Goal: Task Accomplishment & Management: Use online tool/utility

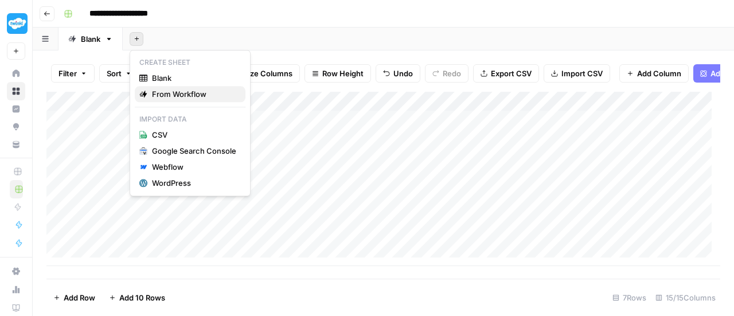
drag, startPoint x: 0, startPoint y: 0, endPoint x: 198, endPoint y: 92, distance: 218.5
click at [198, 92] on span "From Workflow" at bounding box center [194, 93] width 84 height 11
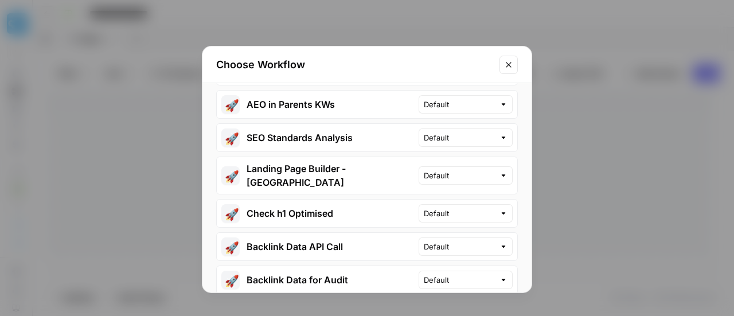
scroll to position [458, 0]
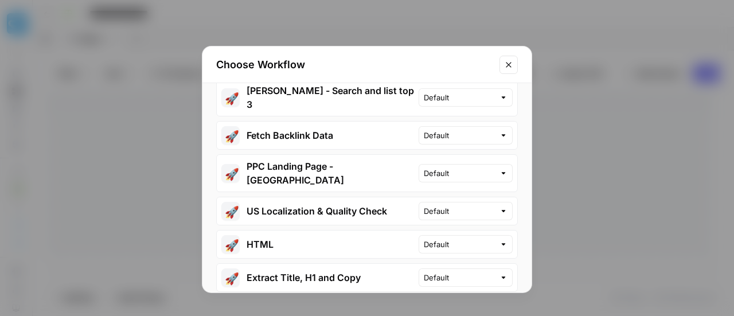
click at [509, 60] on icon "Close modal" at bounding box center [508, 64] width 9 height 9
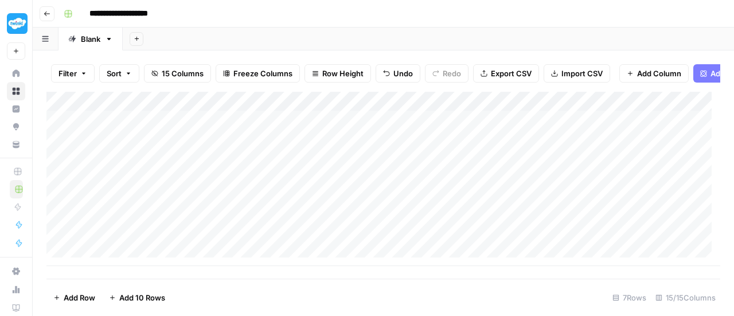
click at [711, 74] on span "Add Power Agent" at bounding box center [741, 73] width 62 height 11
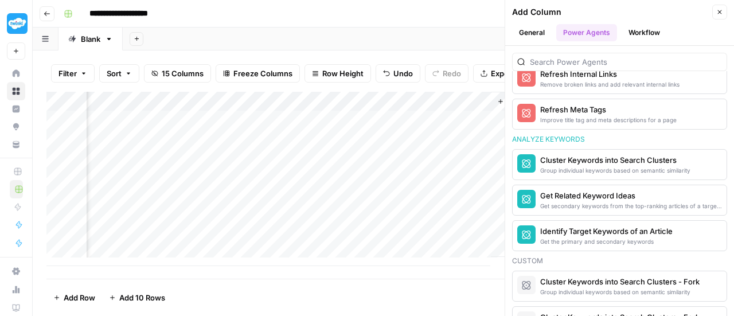
scroll to position [965, 0]
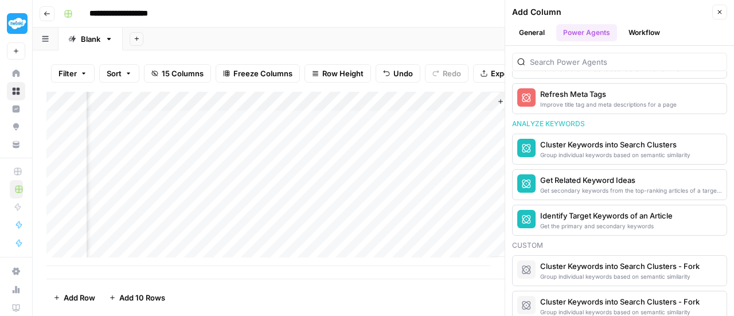
click at [640, 33] on button "Workflow" at bounding box center [643, 32] width 45 height 17
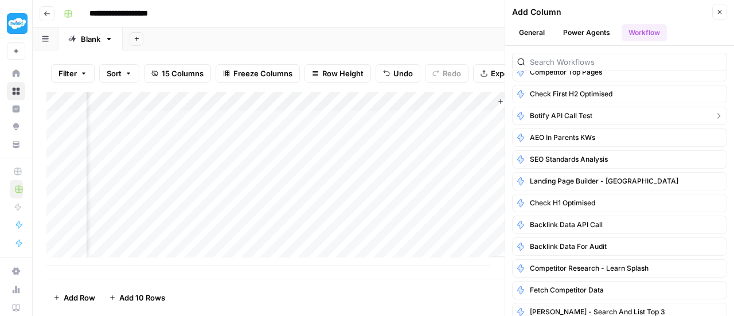
scroll to position [115, 0]
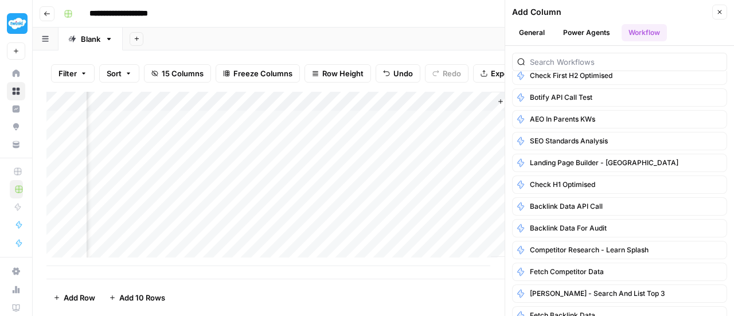
click at [46, 15] on icon "button" at bounding box center [47, 13] width 7 height 7
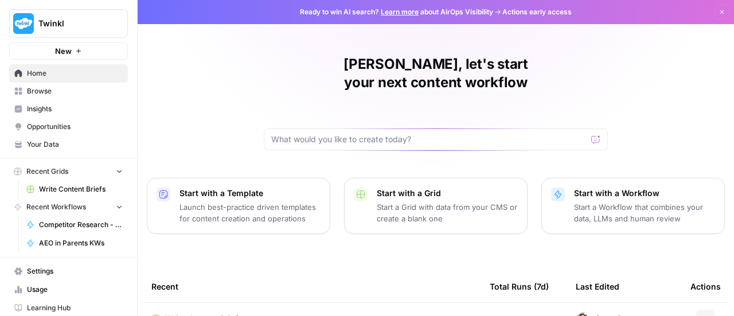
click at [254, 201] on p "Launch best-practice driven templates for content creation and operations" at bounding box center [249, 212] width 141 height 23
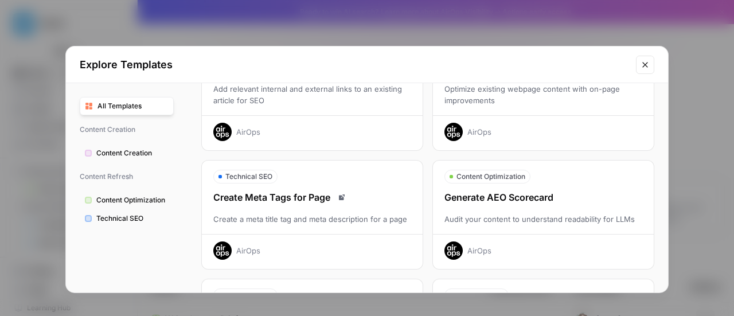
scroll to position [401, 0]
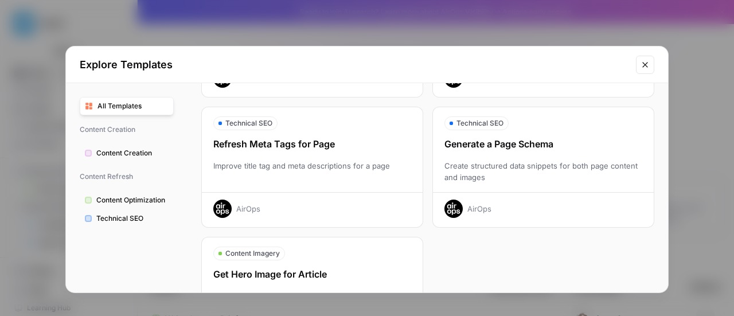
click at [124, 219] on span "Technical SEO" at bounding box center [132, 218] width 72 height 10
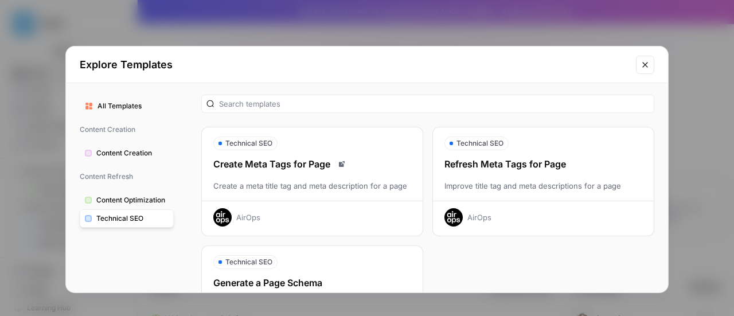
scroll to position [0, 0]
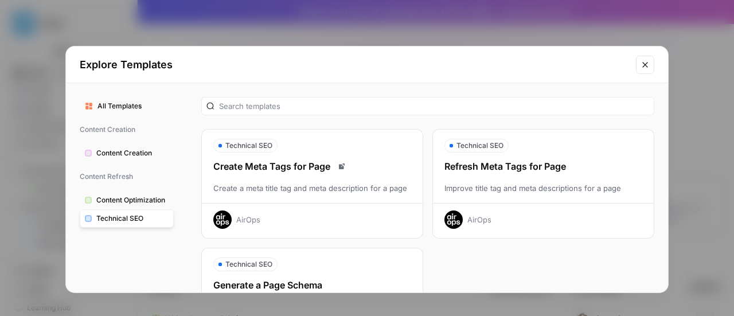
click at [124, 198] on span "Content Optimization" at bounding box center [132, 200] width 72 height 10
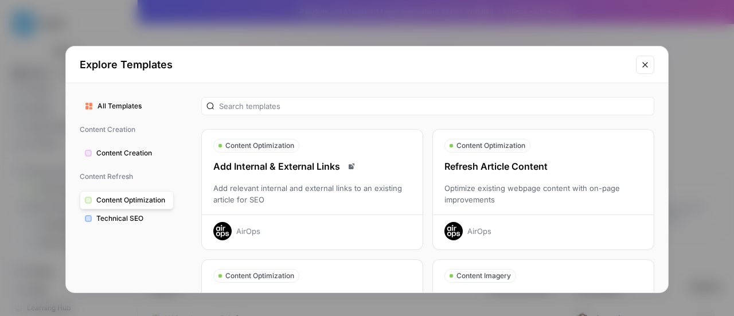
click at [124, 150] on span "Content Creation" at bounding box center [132, 153] width 72 height 10
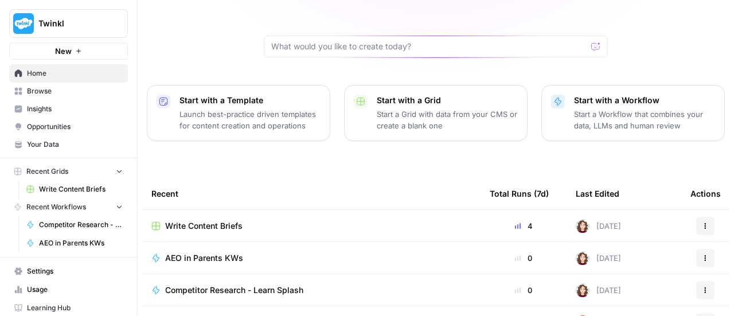
scroll to position [57, 0]
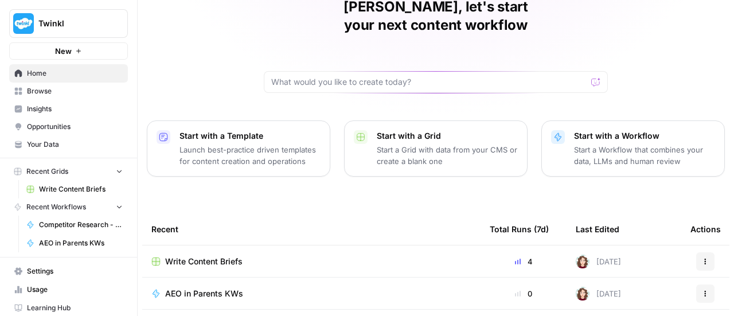
click at [639, 130] on div "Start with a Workflow Start a Workflow that combines your data, LLMs and human …" at bounding box center [644, 148] width 141 height 37
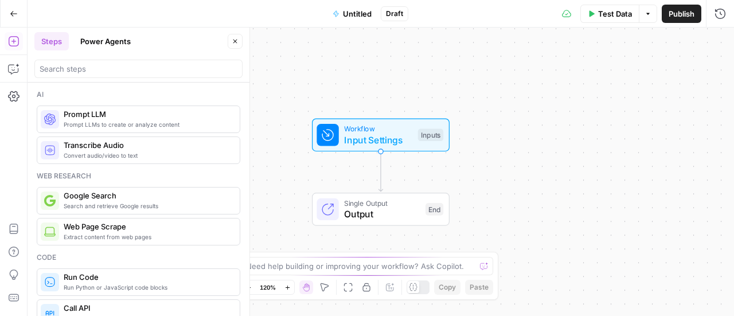
click at [145, 125] on span "Prompt LLMs to create or analyze content" at bounding box center [147, 124] width 167 height 9
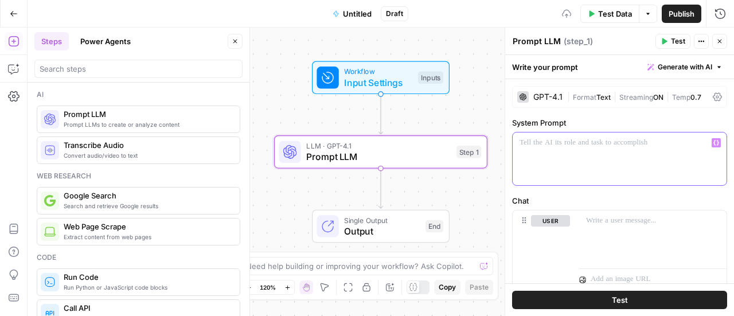
click at [636, 159] on div at bounding box center [619, 158] width 214 height 53
click at [720, 38] on icon "button" at bounding box center [719, 41] width 7 height 7
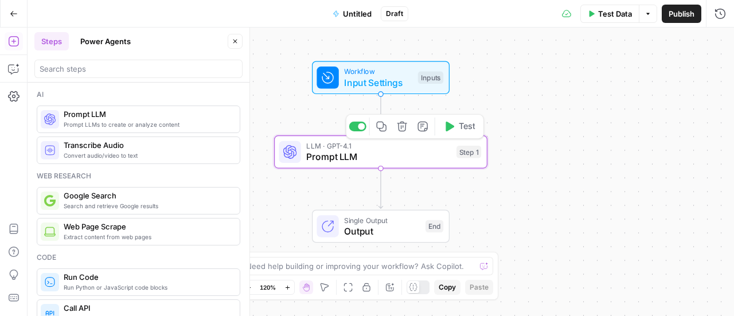
click at [426, 151] on span "Prompt LLM" at bounding box center [378, 157] width 144 height 14
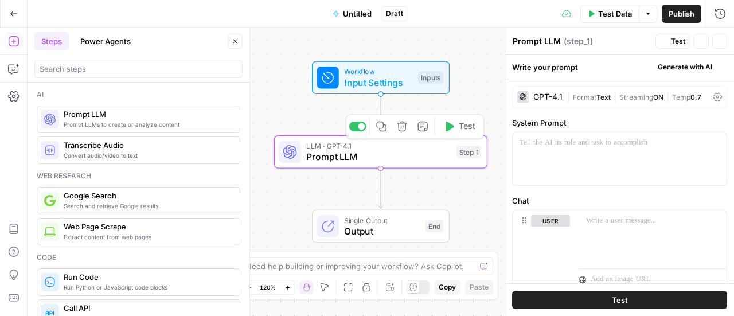
click at [405, 125] on icon "button" at bounding box center [402, 126] width 10 height 10
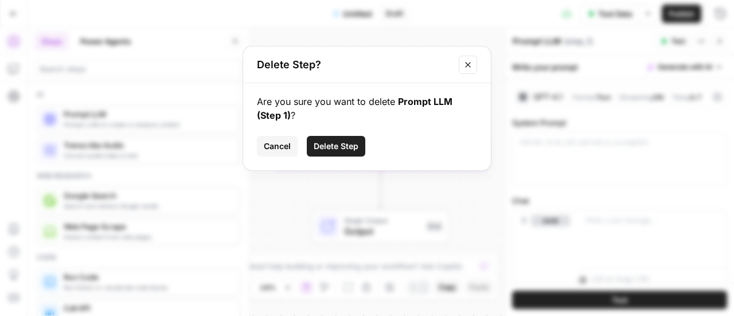
click at [335, 142] on span "Delete Step" at bounding box center [335, 145] width 45 height 11
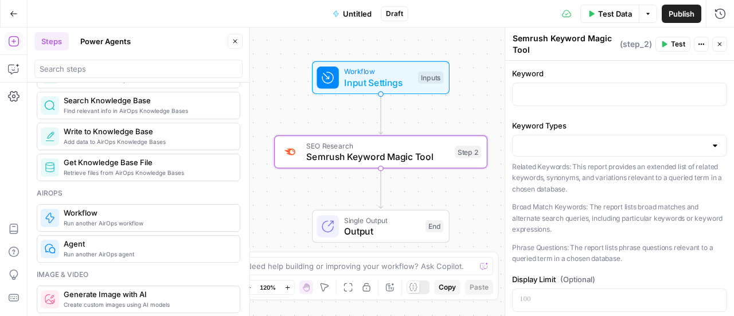
scroll to position [630, 0]
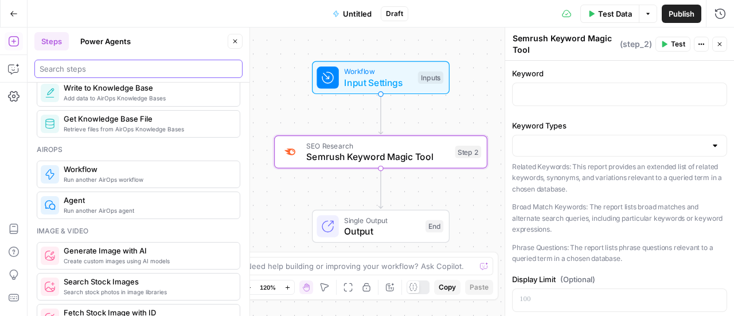
click at [100, 73] on input "search" at bounding box center [139, 68] width 198 height 11
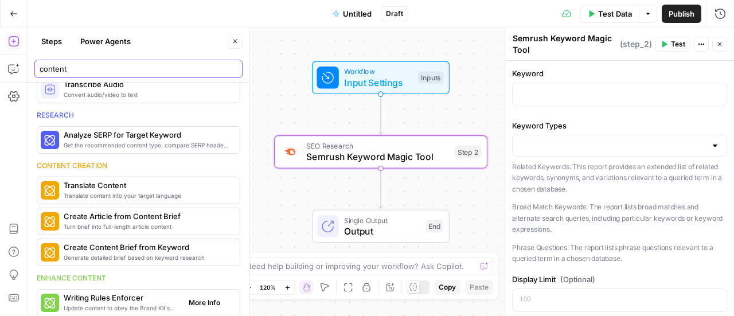
scroll to position [472, 0]
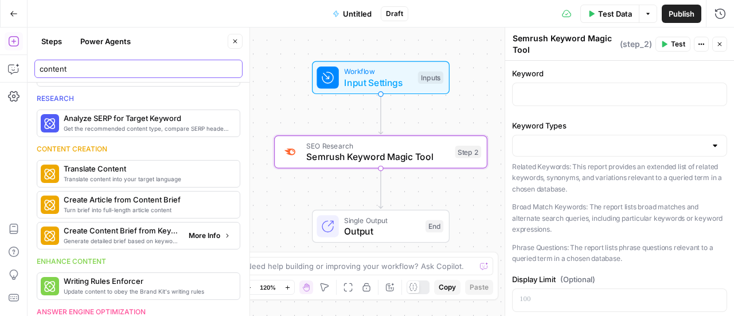
type input "content"
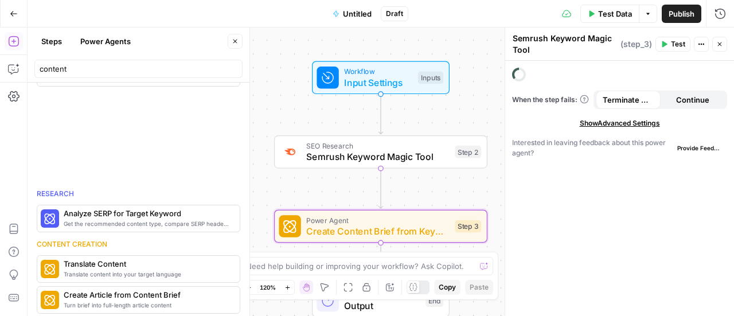
type textarea "Create Content Brief from Keyword"
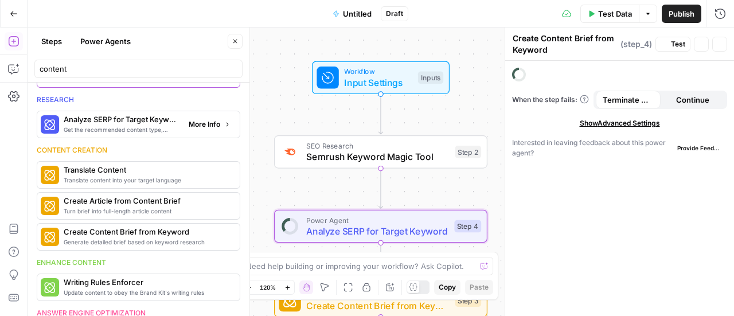
type textarea "Analyze SERP for Target Keyword"
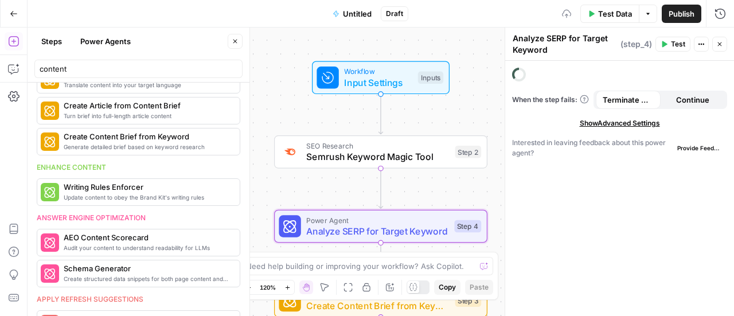
scroll to position [472, 0]
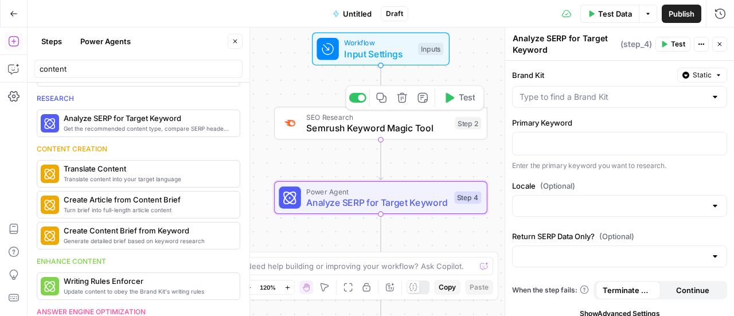
click at [354, 127] on span "Semrush Keyword Magic Tool" at bounding box center [377, 128] width 143 height 14
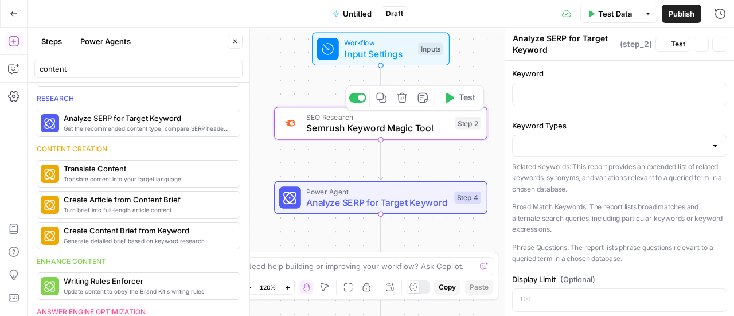
type textarea "Semrush Keyword Magic Tool"
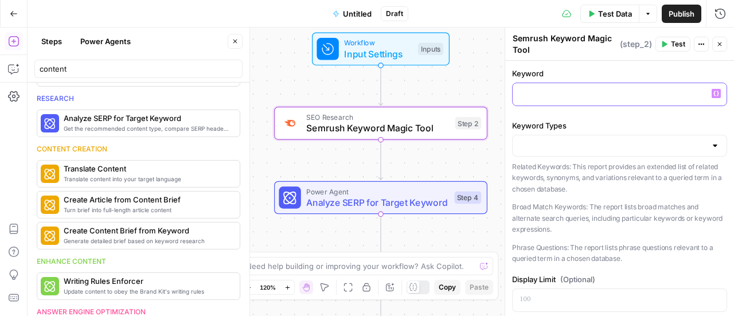
click at [583, 89] on p at bounding box center [619, 93] width 200 height 11
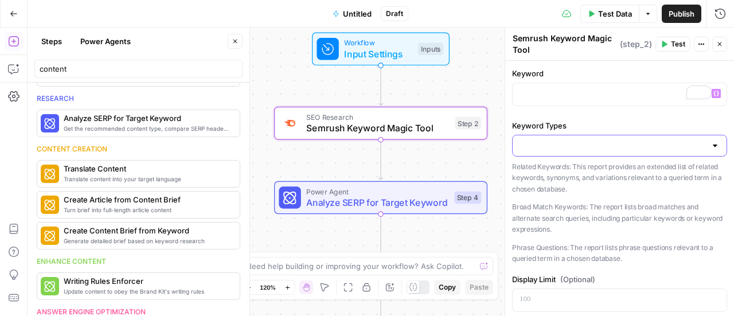
click at [577, 140] on input "Keyword Types" at bounding box center [612, 145] width 186 height 11
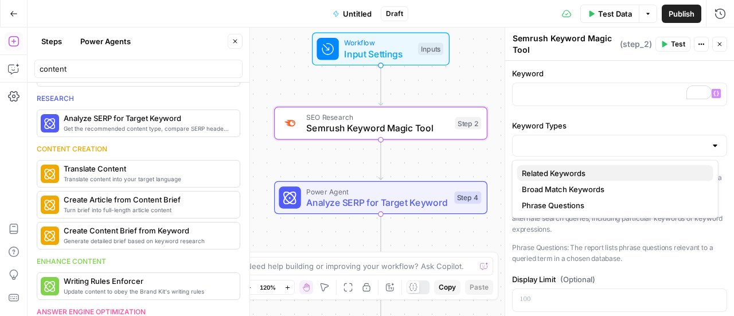
click at [598, 175] on span "Related Keywords" at bounding box center [613, 172] width 182 height 11
type input "Related Keywords"
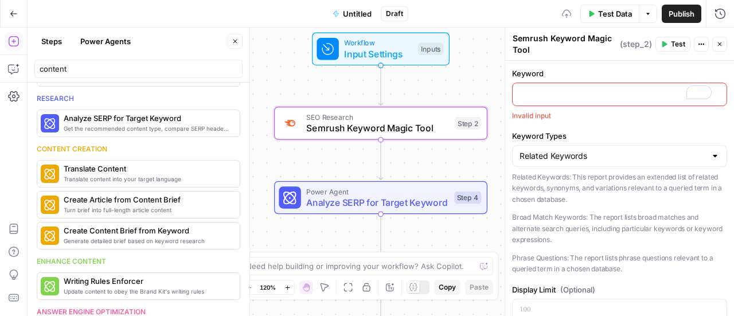
click at [580, 91] on p "To enrich screen reader interactions, please activate Accessibility in Grammarl…" at bounding box center [619, 93] width 200 height 11
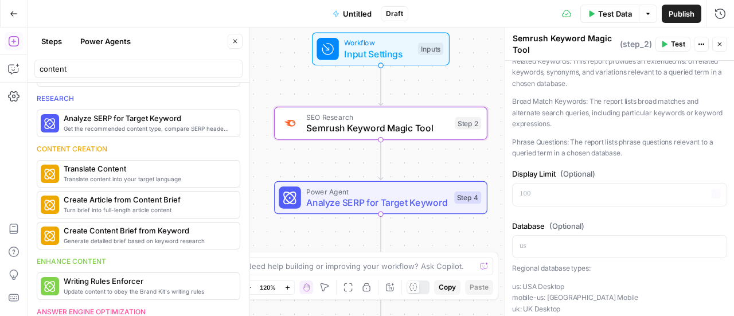
scroll to position [115, 0]
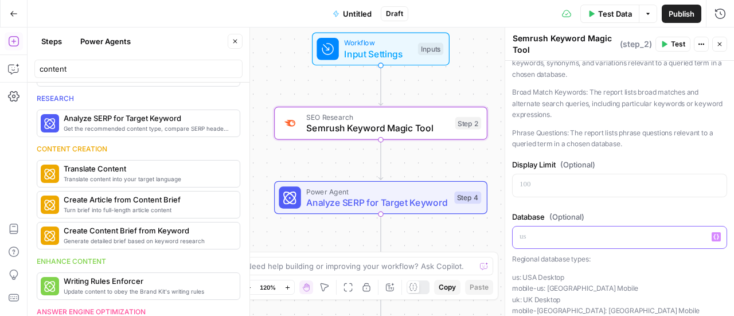
click at [528, 242] on div at bounding box center [619, 237] width 214 height 22
click at [541, 238] on div "To enrich screen reader interactions, please activate Accessibility in Grammarl…" at bounding box center [619, 237] width 214 height 22
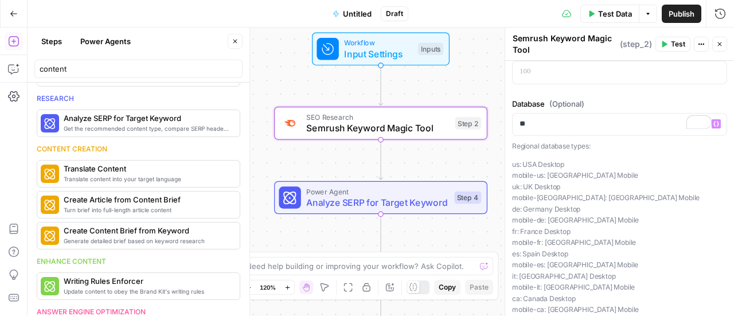
scroll to position [0, 0]
copy p "uk: UK Desktop"
drag, startPoint x: 564, startPoint y: 181, endPoint x: 528, endPoint y: 159, distance: 41.7
click at [512, 184] on p "us: [GEOGRAPHIC_DATA] Desktop mobile-us: [GEOGRAPHIC_DATA] [GEOGRAPHIC_DATA] [G…" at bounding box center [619, 252] width 215 height 190
click at [548, 116] on p "**" at bounding box center [615, 121] width 192 height 11
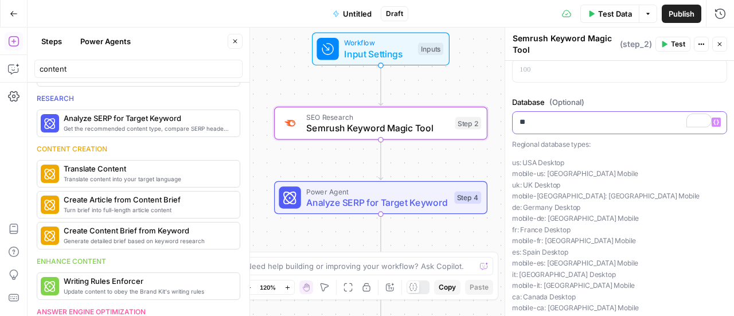
click at [548, 116] on p "**" at bounding box center [615, 121] width 192 height 11
click at [547, 116] on p "**********" at bounding box center [615, 121] width 192 height 11
click at [530, 123] on p "**********" at bounding box center [615, 121] width 192 height 11
click at [526, 121] on p "**********" at bounding box center [615, 121] width 192 height 11
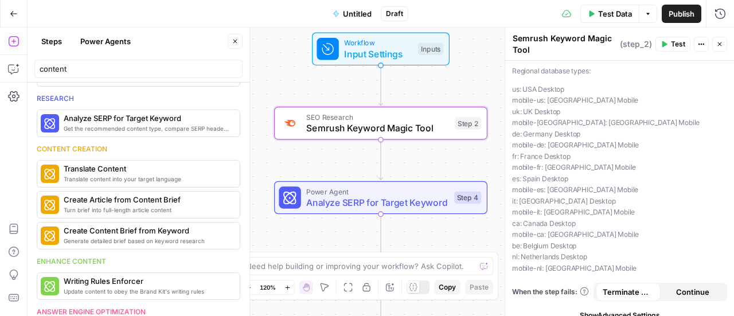
scroll to position [312, 0]
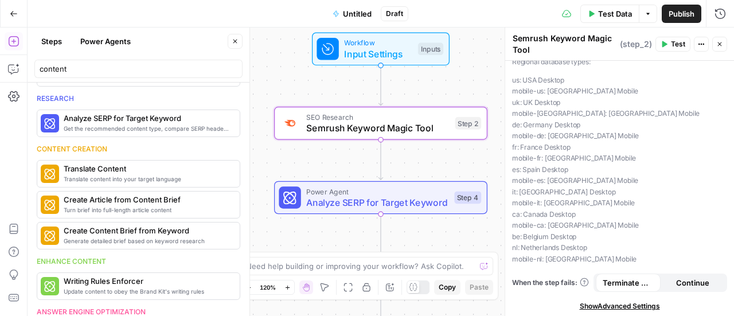
click at [719, 42] on icon "button" at bounding box center [719, 44] width 7 height 7
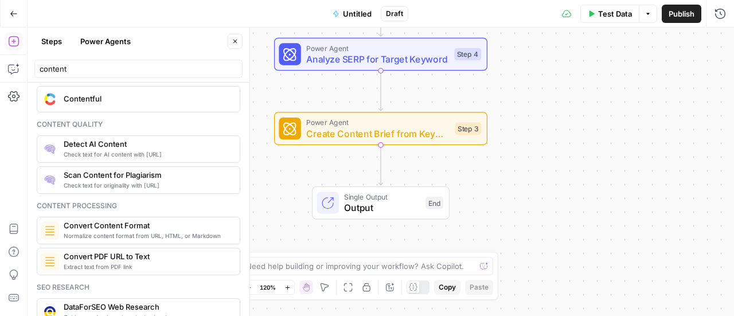
scroll to position [13, 0]
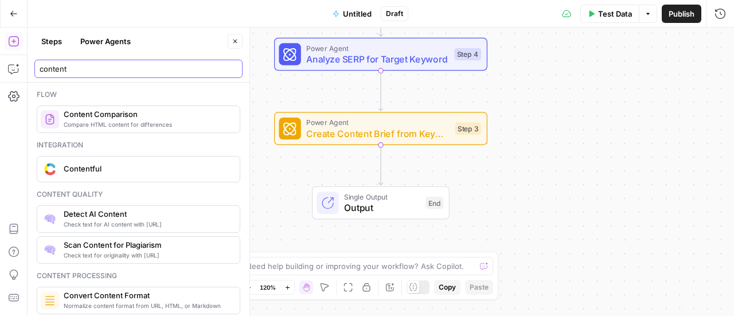
click at [0, 76] on html "Twinkl New Home Browse Insights Opportunities Your Data Recent Grids Write Cont…" at bounding box center [367, 158] width 734 height 316
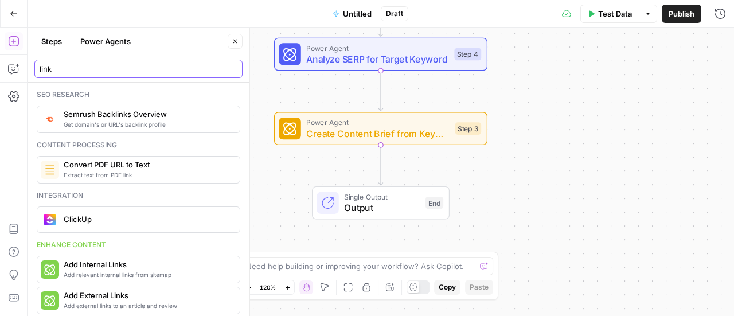
scroll to position [57, 0]
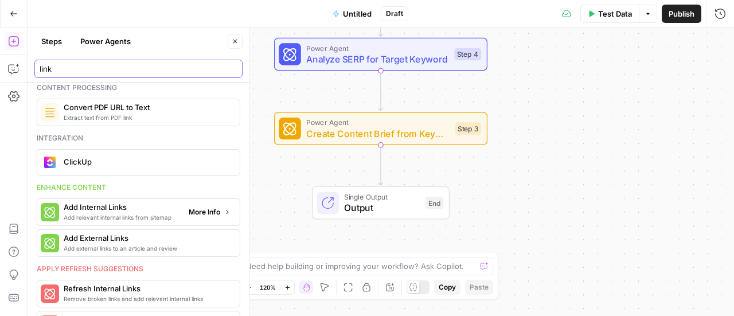
type input "link"
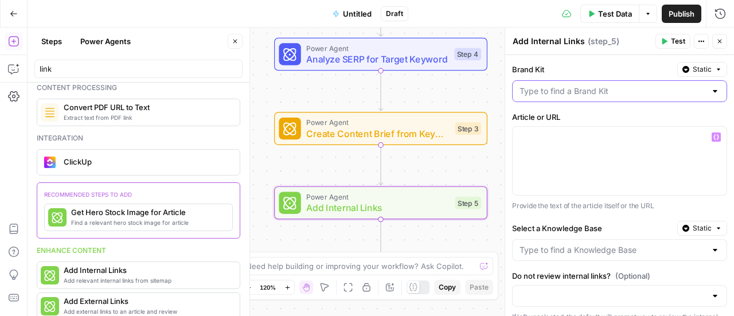
click at [611, 92] on input "Brand Kit" at bounding box center [612, 90] width 186 height 11
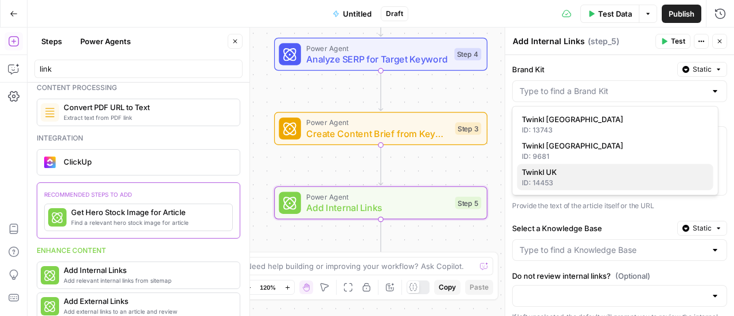
click at [538, 174] on span "Twinkl UK" at bounding box center [613, 171] width 182 height 11
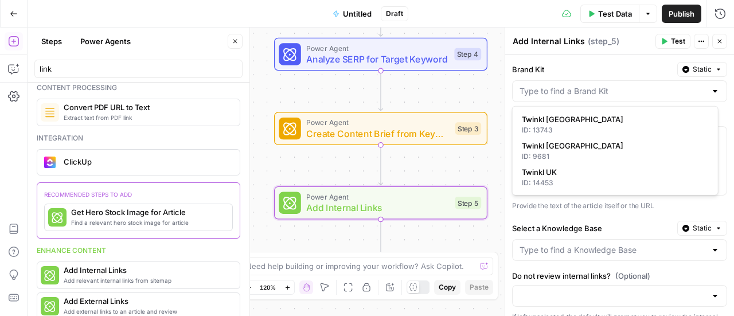
type input "Twinkl UK"
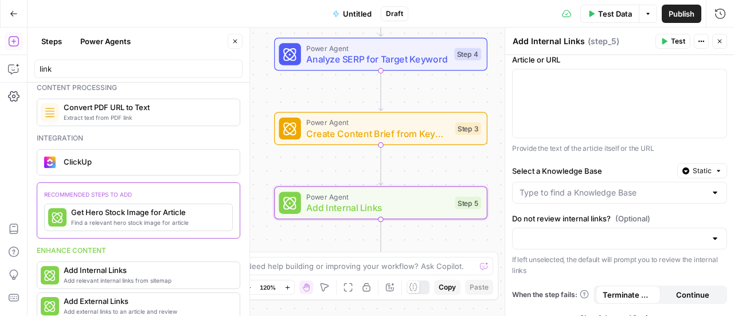
scroll to position [0, 0]
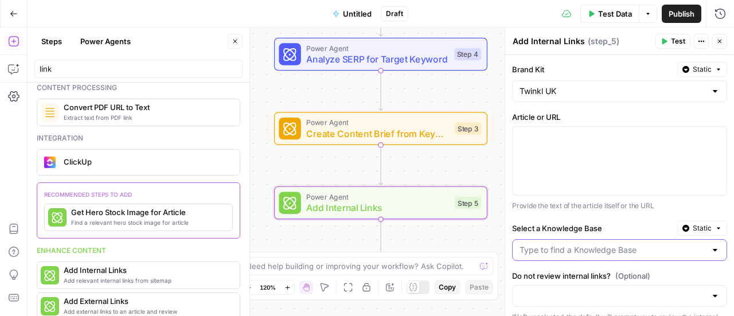
click at [589, 249] on input "Select a Knowledge Base" at bounding box center [612, 249] width 186 height 11
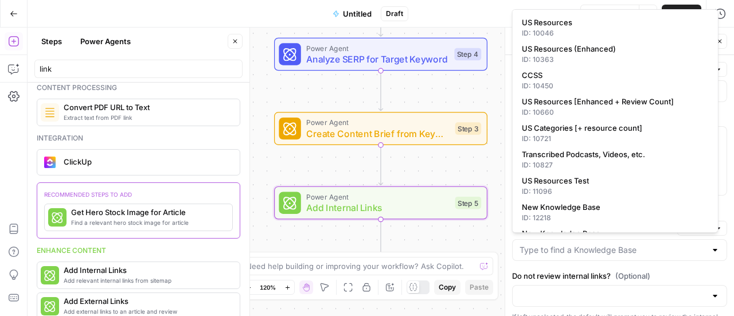
scroll to position [115, 0]
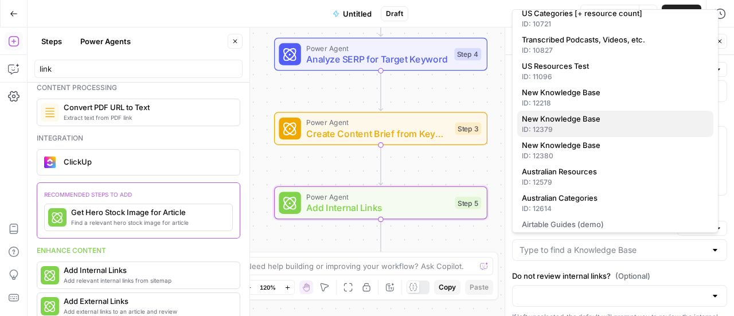
click at [590, 125] on div "ID: 12379" at bounding box center [615, 129] width 187 height 10
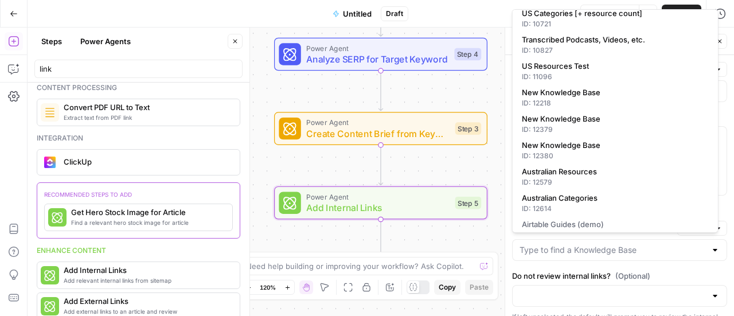
type input "New Knowledge Base"
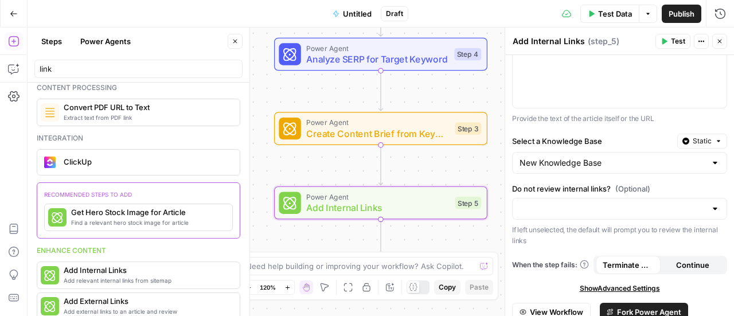
scroll to position [126, 0]
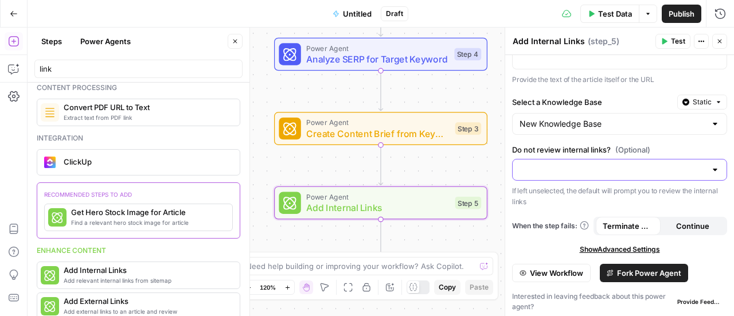
click at [629, 164] on input "Do not review internal links? (Optional)" at bounding box center [612, 169] width 186 height 11
click at [611, 195] on span "Review internal links" at bounding box center [613, 195] width 182 height 11
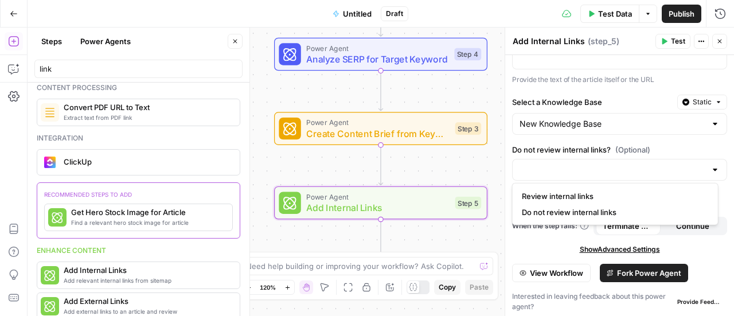
type input "Review internal links"
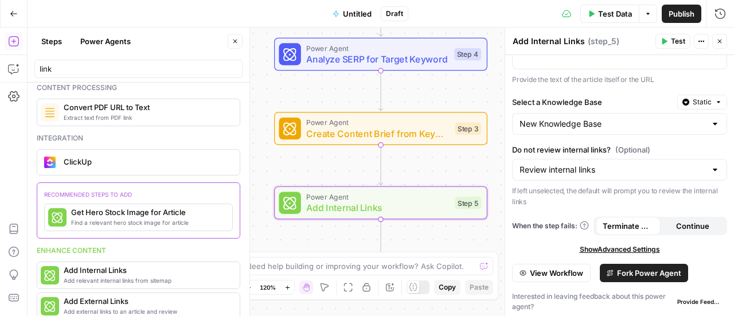
click at [718, 41] on icon "button" at bounding box center [719, 41] width 7 height 7
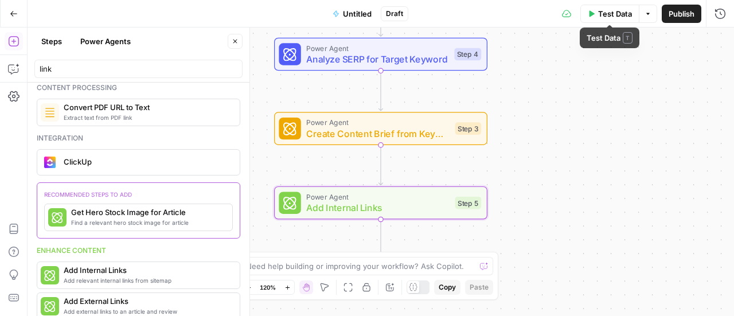
click at [605, 10] on span "Test Data" at bounding box center [615, 13] width 34 height 11
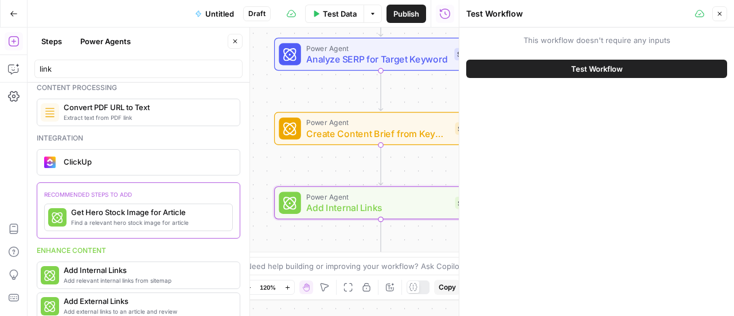
click at [528, 66] on button "Test Workflow" at bounding box center [596, 69] width 261 height 18
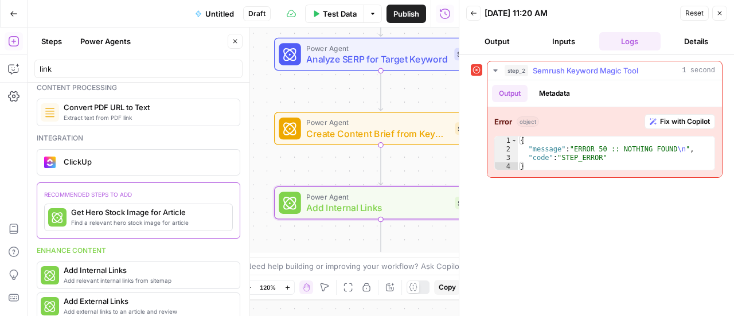
drag, startPoint x: 668, startPoint y: 119, endPoint x: 674, endPoint y: 117, distance: 6.5
click at [669, 119] on span "Fix with Copilot" at bounding box center [685, 121] width 50 height 10
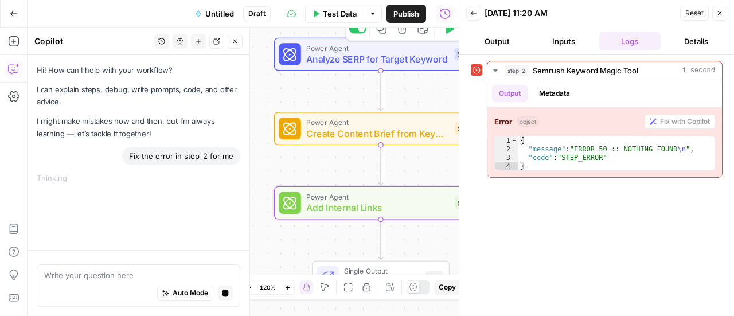
click at [420, 57] on span "Analyze SERP for Target Keyword" at bounding box center [377, 59] width 142 height 14
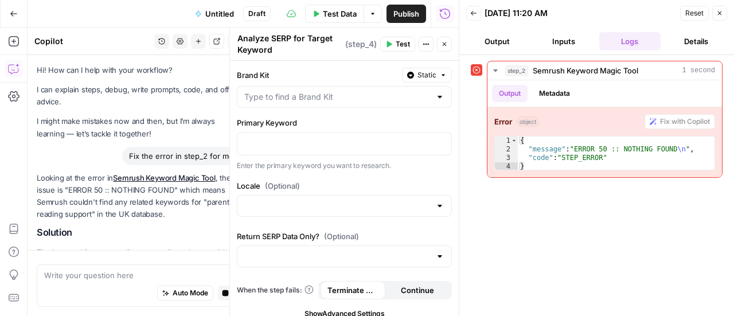
scroll to position [128, 0]
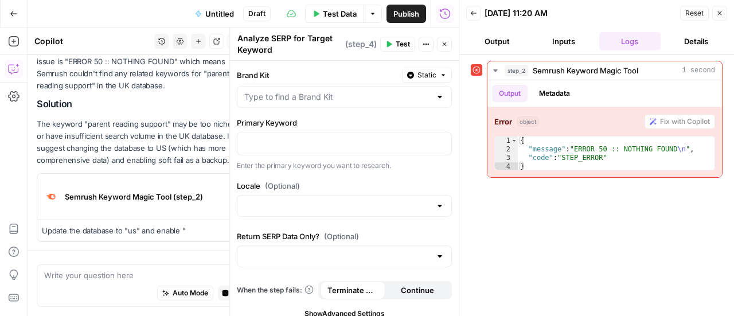
click at [447, 41] on icon "button" at bounding box center [444, 44] width 7 height 7
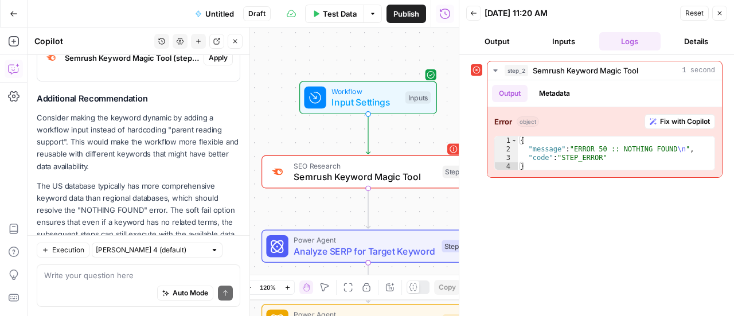
scroll to position [253, 0]
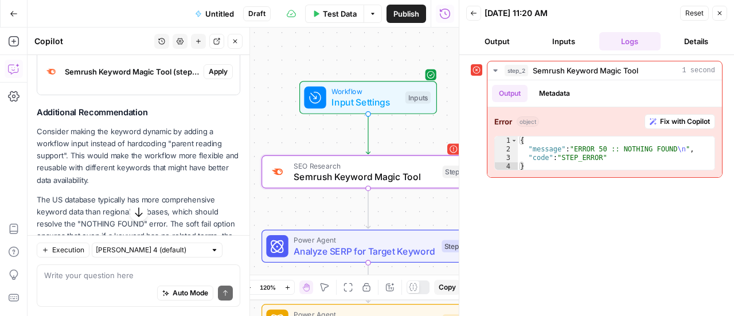
click at [218, 72] on span "Apply" at bounding box center [218, 71] width 19 height 10
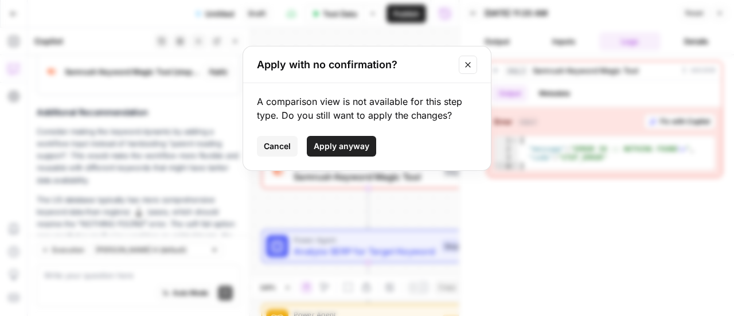
click at [334, 146] on span "Apply anyway" at bounding box center [341, 145] width 56 height 11
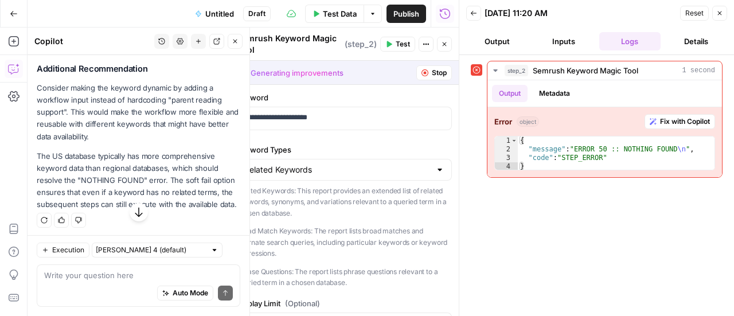
scroll to position [329, 0]
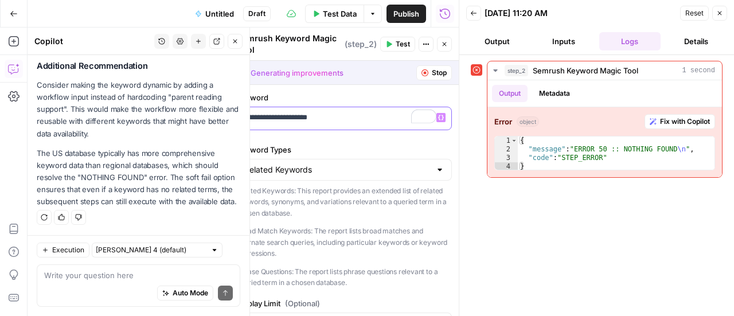
drag, startPoint x: 269, startPoint y: 119, endPoint x: 217, endPoint y: 125, distance: 53.1
click at [217, 125] on body "Twinkl New Home Browse Insights Opportunities Your Data Recent Grids Write Cont…" at bounding box center [367, 158] width 734 height 316
click at [234, 125] on div "**********" at bounding box center [343, 172] width 229 height 288
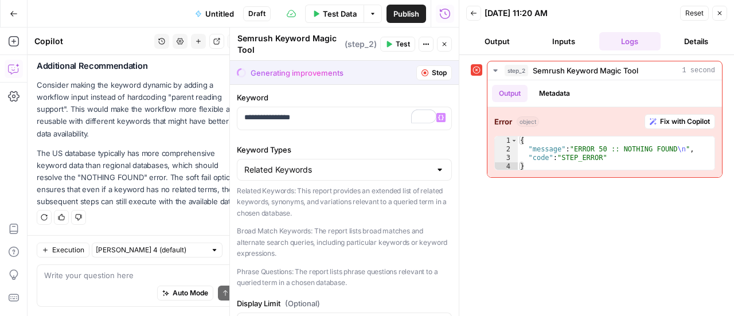
click at [359, 228] on p "Broad Match Keywords: The report lists broad matches and alternate search queri…" at bounding box center [344, 242] width 215 height 34
click at [726, 14] on header "Back [DATE] 11:20 AM Reset Close Output Inputs Logs Details" at bounding box center [596, 27] width 275 height 55
click at [721, 13] on icon "button" at bounding box center [719, 13] width 7 height 7
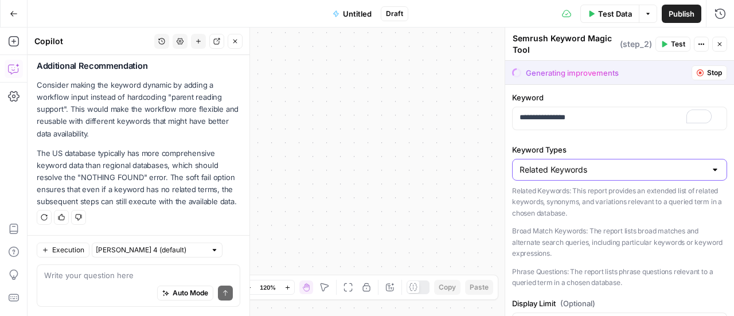
click at [622, 169] on input "Related Keywords" at bounding box center [612, 169] width 186 height 11
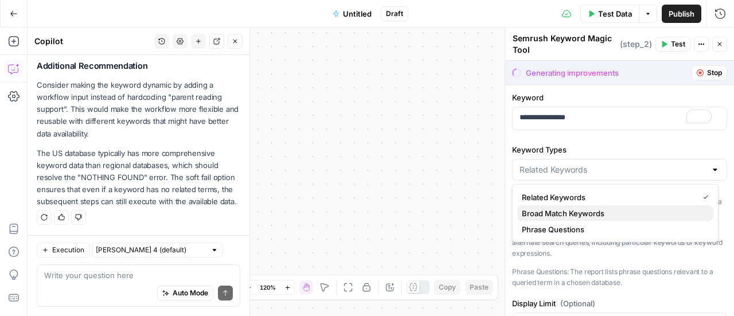
click at [587, 215] on span "Broad Match Keywords" at bounding box center [613, 212] width 182 height 11
type input "Broad Match Keywords"
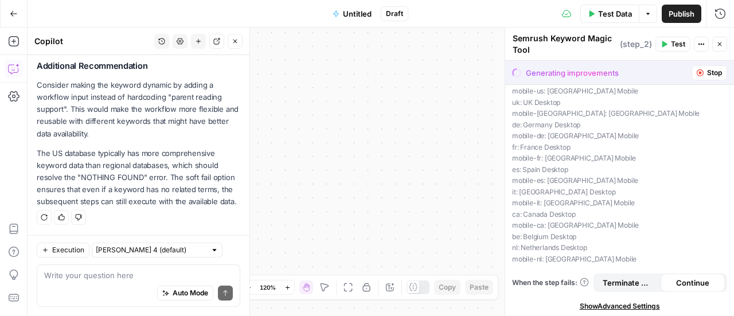
scroll to position [293, 0]
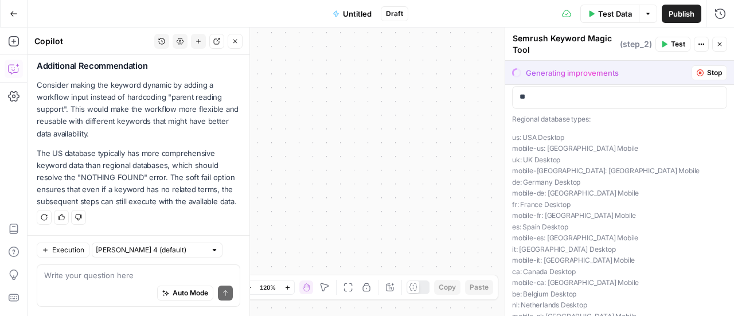
copy p "uk: UK Desktop"
drag, startPoint x: 564, startPoint y: 158, endPoint x: 516, endPoint y: 150, distance: 49.4
click at [512, 154] on p "us: [GEOGRAPHIC_DATA] Desktop mobile-us: [GEOGRAPHIC_DATA] [GEOGRAPHIC_DATA] [G…" at bounding box center [619, 227] width 215 height 190
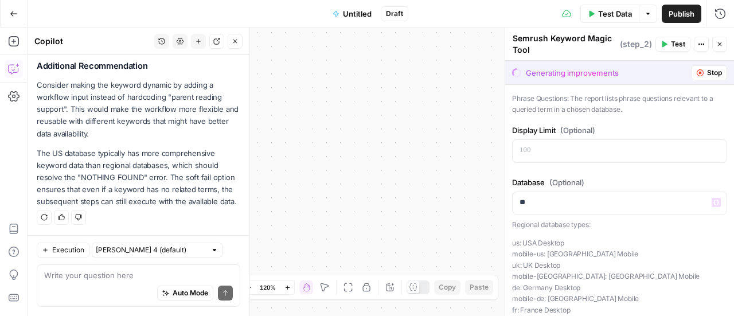
scroll to position [164, 0]
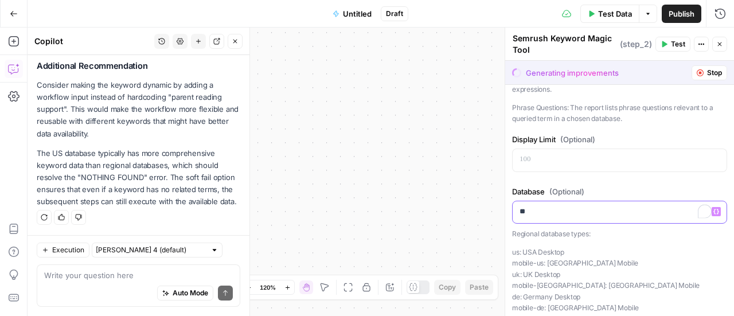
click at [514, 206] on div "**" at bounding box center [619, 212] width 214 height 22
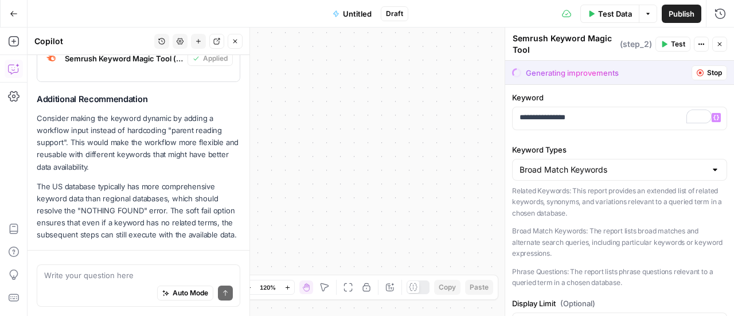
scroll to position [329, 0]
